Goal: Task Accomplishment & Management: Complete application form

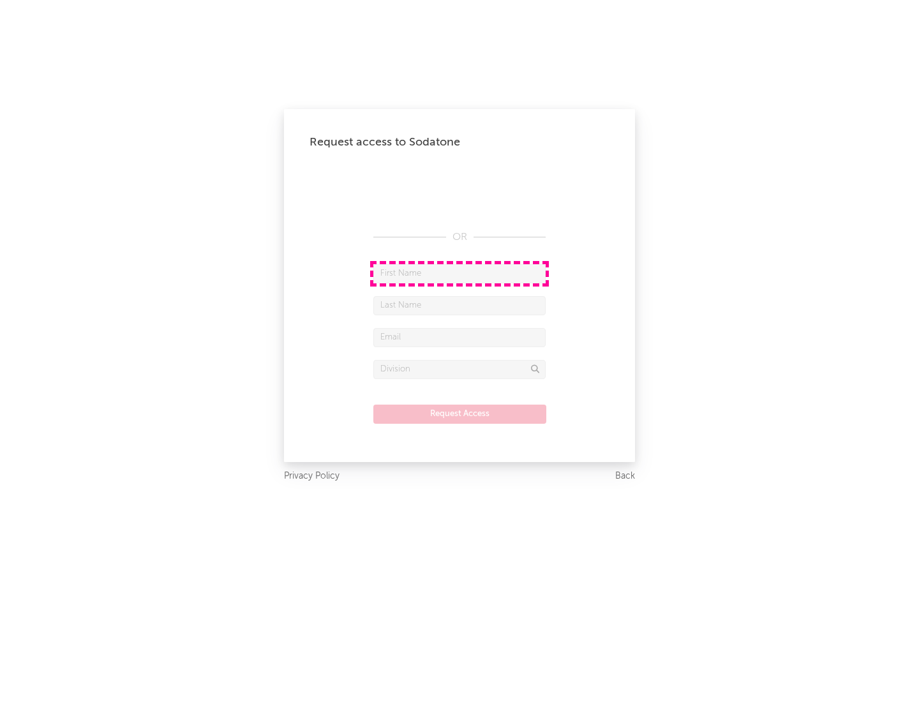
click at [459, 273] on input "text" at bounding box center [459, 273] width 172 height 19
type input "[PERSON_NAME]"
click at [459, 305] on input "text" at bounding box center [459, 305] width 172 height 19
type input "[PERSON_NAME]"
click at [459, 337] on input "text" at bounding box center [459, 337] width 172 height 19
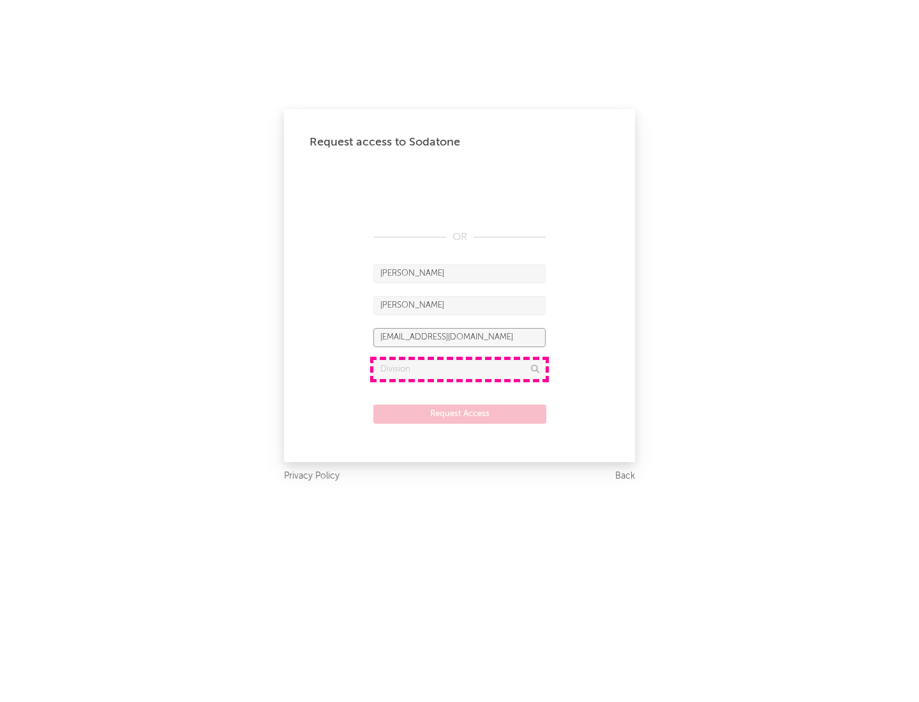
type input "[EMAIL_ADDRESS][DOMAIN_NAME]"
click at [459, 369] on input "text" at bounding box center [459, 369] width 172 height 19
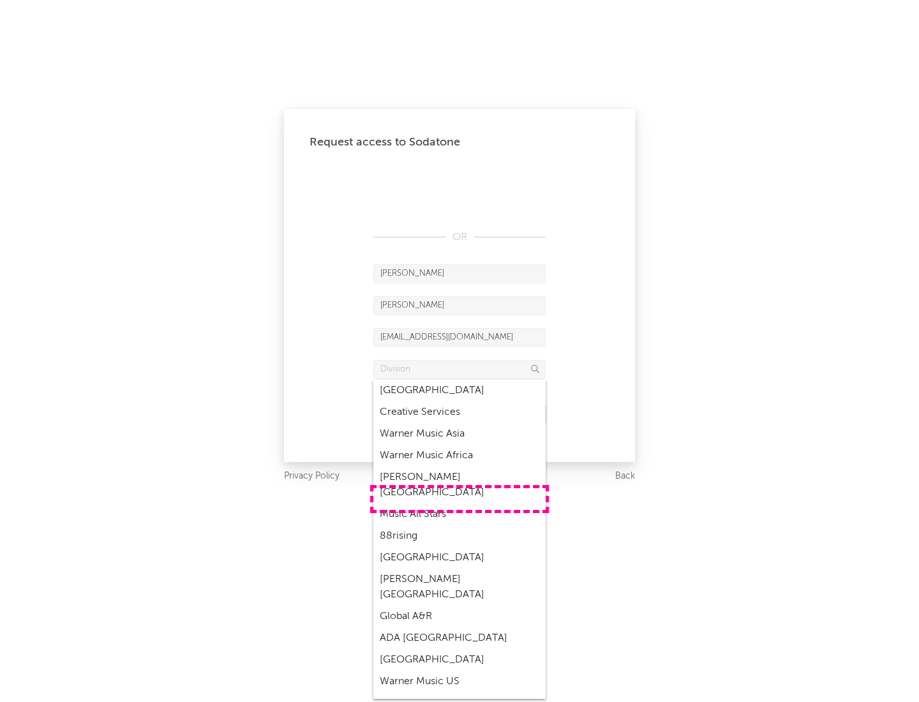
click at [459, 503] on div "Music All Stars" at bounding box center [459, 514] width 172 height 22
type input "Music All Stars"
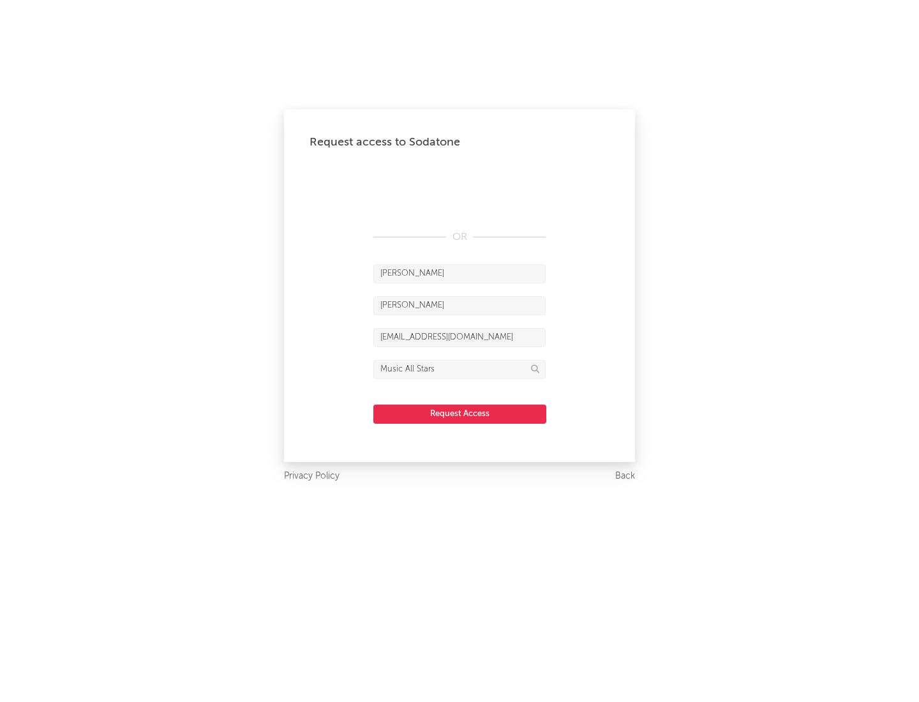
click at [459, 414] on button "Request Access" at bounding box center [459, 414] width 173 height 19
